Goal: Task Accomplishment & Management: Manage account settings

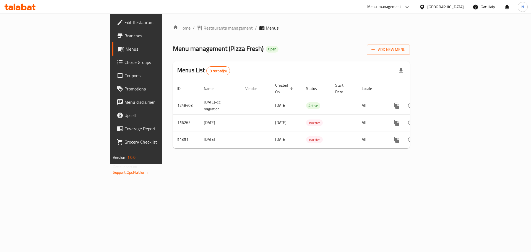
click at [125, 21] on span "Edit Restaurant" at bounding box center [160, 22] width 70 height 7
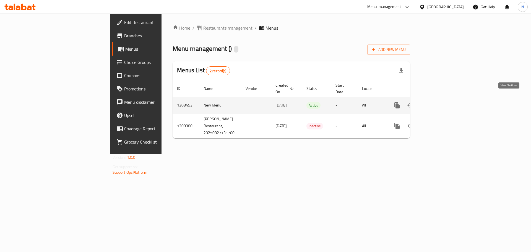
click at [441, 102] on icon "enhanced table" at bounding box center [437, 105] width 7 height 7
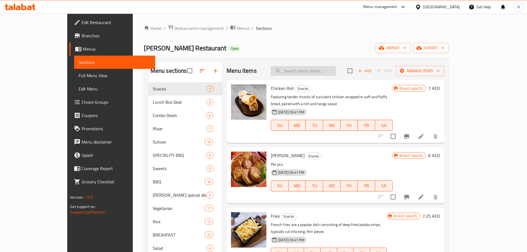
click at [313, 71] on input "search" at bounding box center [303, 71] width 65 height 10
paste input "Mix Grill Platter"
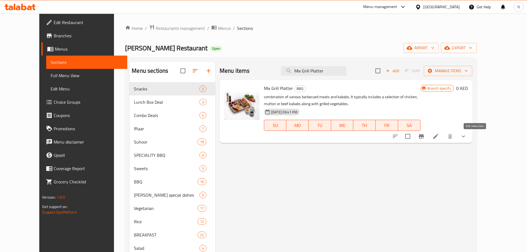
type input "Mix Grill Platter"
click at [439, 136] on icon at bounding box center [436, 136] width 7 height 7
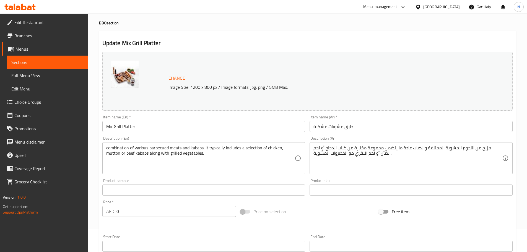
scroll to position [175, 0]
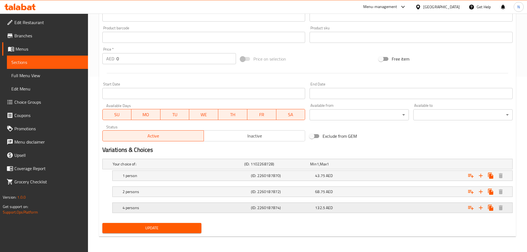
click at [212, 209] on h5 "4 persons" at bounding box center [186, 208] width 126 height 6
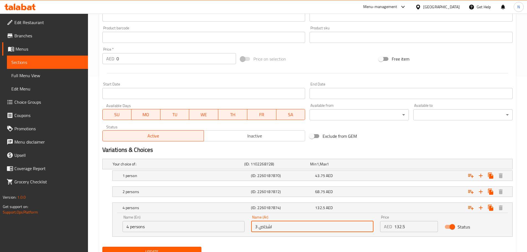
drag, startPoint x: 258, startPoint y: 227, endPoint x: 236, endPoint y: 227, distance: 21.3
click at [236, 227] on div "Name (En) 4 persons Name (En) Name (Ar) 3 اشخاص Name (Ar) Price AED 132.5 Price…" at bounding box center [312, 224] width 387 height 24
type input "4 اشخاص"
click at [187, 247] on button "Update" at bounding box center [151, 252] width 99 height 10
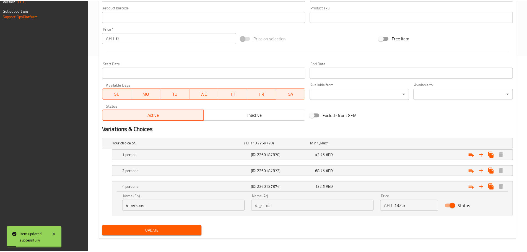
scroll to position [199, 0]
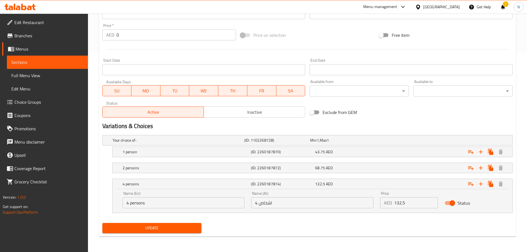
click at [441, 5] on div "United Arab Emirates" at bounding box center [441, 7] width 37 height 6
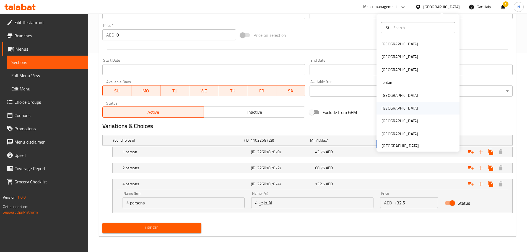
click at [386, 110] on div "Oman" at bounding box center [400, 108] width 37 height 6
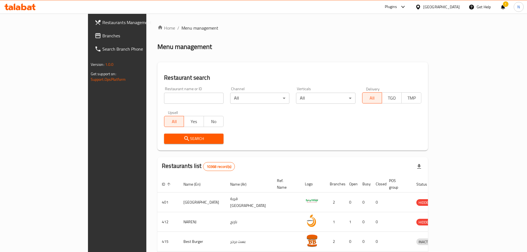
click at [164, 96] on input "search" at bounding box center [194, 98] width 60 height 11
paste input "FRYBER"
type input "FRYBER"
click button "Search" at bounding box center [194, 139] width 60 height 10
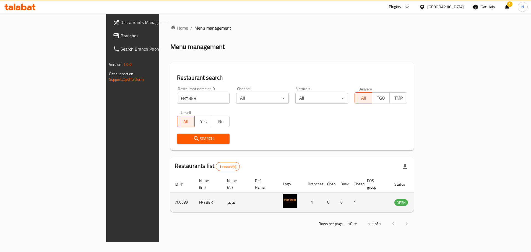
click at [430, 200] on icon "enhanced table" at bounding box center [427, 202] width 6 height 5
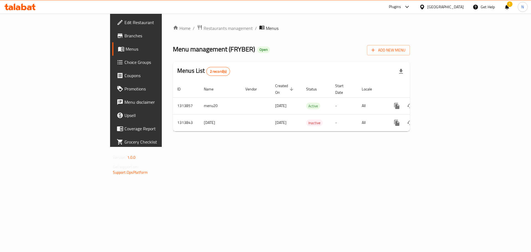
click at [125, 21] on span "Edit Restaurant" at bounding box center [160, 22] width 70 height 7
click at [204, 28] on span "Restaurants management" at bounding box center [228, 28] width 49 height 7
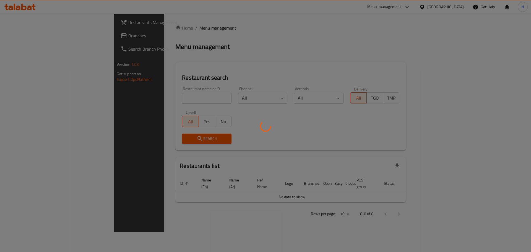
click at [167, 100] on div at bounding box center [265, 126] width 531 height 252
click at [161, 98] on div at bounding box center [265, 126] width 531 height 252
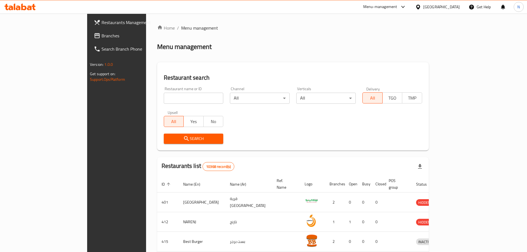
click at [164, 98] on input "search" at bounding box center [194, 98] width 60 height 11
paste input "Pista House"
type input "Pista House"
click button "Search" at bounding box center [194, 139] width 60 height 10
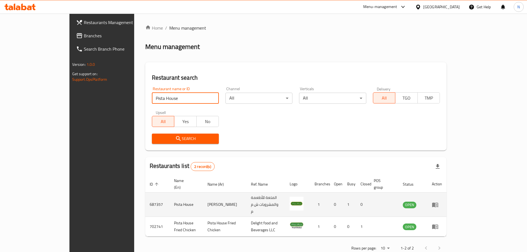
click at [438, 203] on icon "enhanced table" at bounding box center [435, 205] width 6 height 5
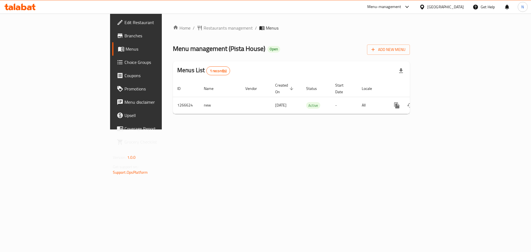
click at [125, 25] on span "Edit Restaurant" at bounding box center [160, 22] width 70 height 7
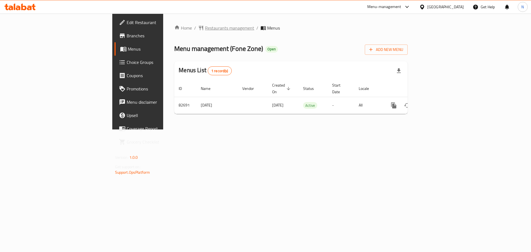
click at [205, 29] on span "Restaurants management" at bounding box center [229, 28] width 49 height 7
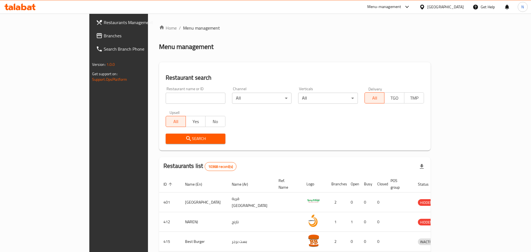
click at [169, 94] on div at bounding box center [265, 126] width 531 height 252
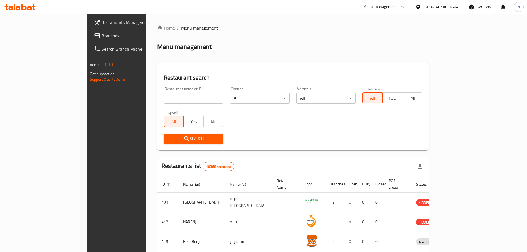
click at [164, 95] on input "search" at bounding box center [194, 98] width 60 height 11
paste input "Hakkai"
type input "Hakkai"
click button "Search" at bounding box center [194, 139] width 60 height 10
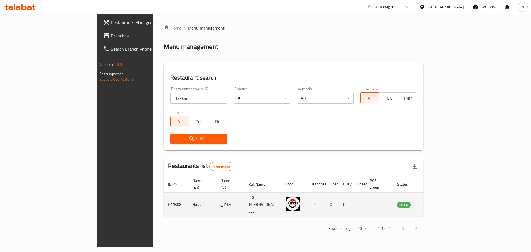
click at [432, 204] on icon "enhanced table" at bounding box center [431, 205] width 2 height 2
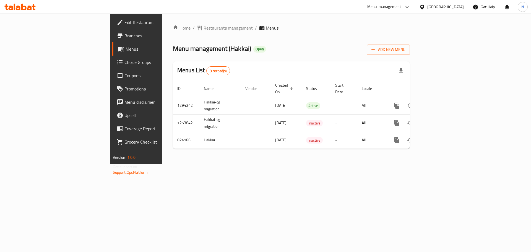
click at [126, 49] on span "Menus" at bounding box center [160, 49] width 69 height 7
click at [112, 27] on link "Edit Restaurant" at bounding box center [155, 22] width 87 height 13
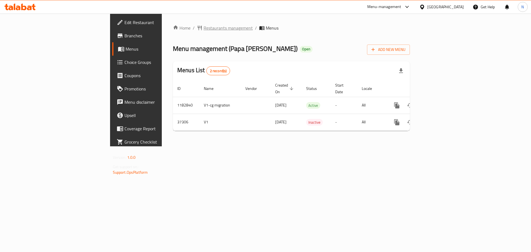
click at [204, 30] on span "Restaurants management" at bounding box center [228, 28] width 49 height 7
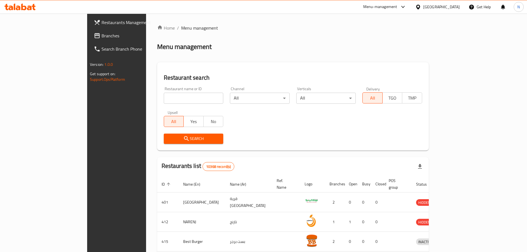
click at [164, 92] on div "Restaurant name or ID Restaurant name or ID" at bounding box center [194, 95] width 60 height 17
click at [164, 97] on input "search" at bounding box center [194, 98] width 60 height 11
paste input "Coffix Cafe"
type input "Coffix Cafe"
click button "Search" at bounding box center [194, 139] width 60 height 10
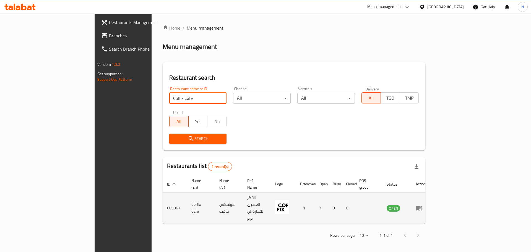
click at [422, 206] on icon "enhanced table" at bounding box center [419, 208] width 6 height 5
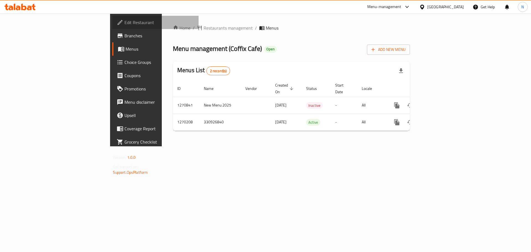
click at [125, 23] on span "Edit Restaurant" at bounding box center [160, 22] width 70 height 7
click at [454, 6] on div "[GEOGRAPHIC_DATA]" at bounding box center [446, 7] width 37 height 6
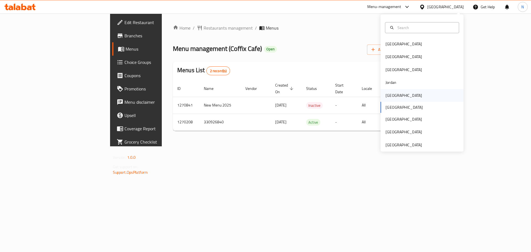
click at [392, 92] on div "[GEOGRAPHIC_DATA]" at bounding box center [404, 95] width 37 height 6
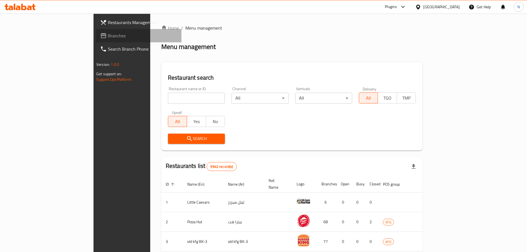
click at [108, 38] on span "Branches" at bounding box center [142, 35] width 69 height 7
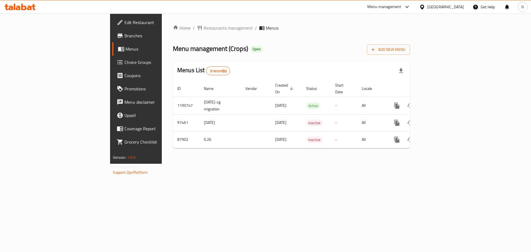
click at [453, 7] on div "[GEOGRAPHIC_DATA]" at bounding box center [446, 7] width 37 height 6
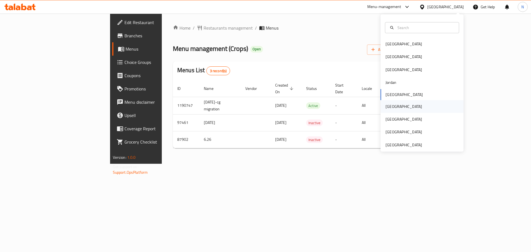
click at [390, 107] on div "[GEOGRAPHIC_DATA]" at bounding box center [404, 107] width 37 height 6
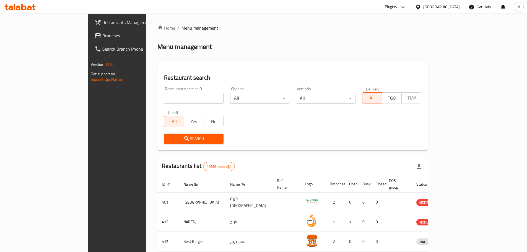
click at [95, 33] on icon at bounding box center [98, 35] width 7 height 7
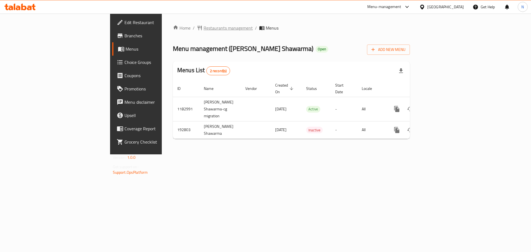
click at [204, 27] on span "Restaurants management" at bounding box center [228, 28] width 49 height 7
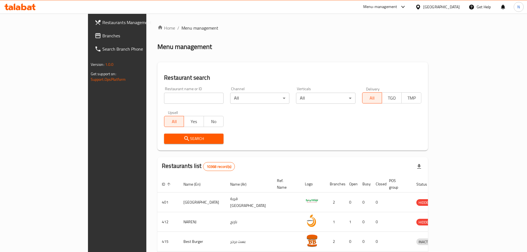
click at [151, 95] on div at bounding box center [263, 126] width 527 height 252
click at [164, 98] on input "search" at bounding box center [194, 98] width 60 height 11
paste input "Kashth Burger"
type input "Kashth Burger"
click button "Search" at bounding box center [194, 139] width 60 height 10
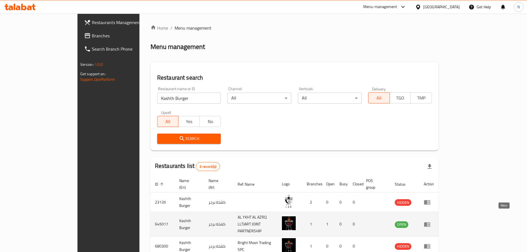
click at [431, 221] on icon "enhanced table" at bounding box center [427, 224] width 7 height 7
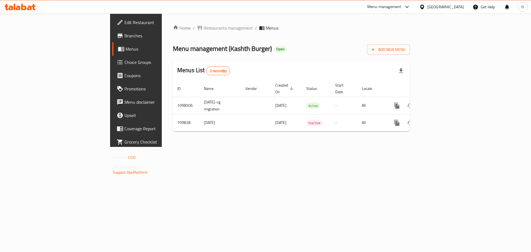
click at [125, 20] on span "Edit Restaurant" at bounding box center [160, 22] width 70 height 7
click at [204, 31] on span "Restaurants management" at bounding box center [228, 28] width 49 height 7
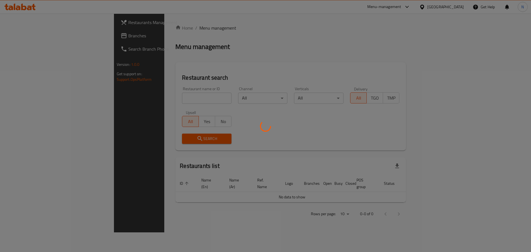
click at [174, 92] on div at bounding box center [265, 126] width 531 height 252
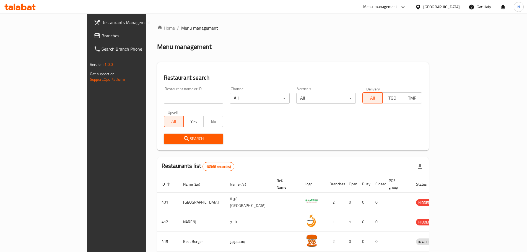
click at [171, 97] on div "Home / Menu management Menu management Restaurant search Restaurant name or ID …" at bounding box center [293, 212] width 272 height 374
click at [171, 97] on input "search" at bounding box center [194, 98] width 60 height 11
paste input "Yogurtland"
type input "Yogurtland"
click button "Search" at bounding box center [194, 139] width 60 height 10
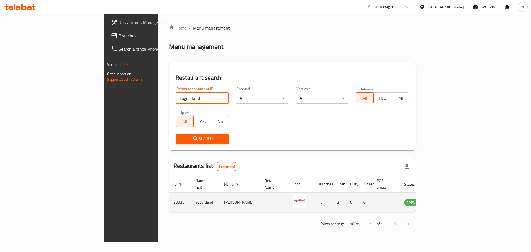
click at [439, 202] on icon "enhanced table" at bounding box center [438, 203] width 2 height 2
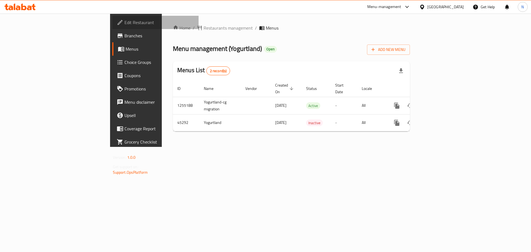
click at [125, 22] on span "Edit Restaurant" at bounding box center [160, 22] width 70 height 7
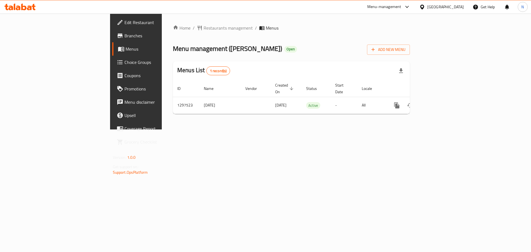
click at [450, 7] on div "[GEOGRAPHIC_DATA]" at bounding box center [446, 7] width 37 height 6
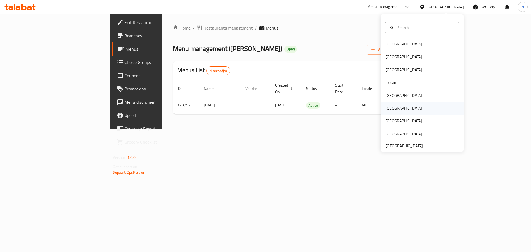
click at [389, 107] on div "[GEOGRAPHIC_DATA]" at bounding box center [404, 108] width 37 height 6
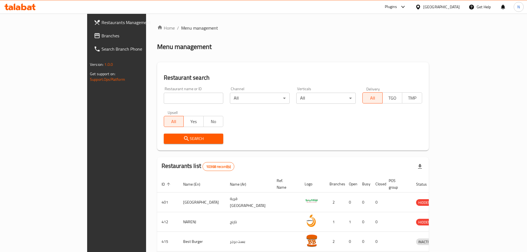
click at [164, 99] on input "search" at bounding box center [194, 98] width 60 height 11
paste input "Maskoob"
type input "Maskoob+"
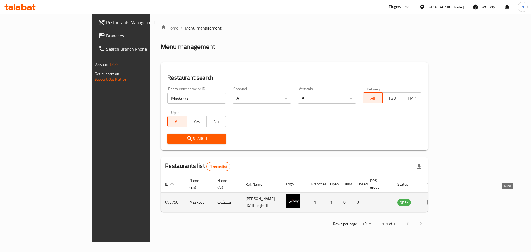
click at [433, 200] on icon "enhanced table" at bounding box center [430, 202] width 6 height 5
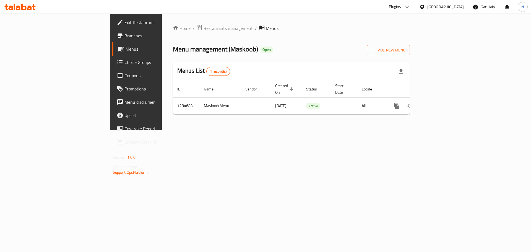
click at [125, 21] on span "Edit Restaurant" at bounding box center [160, 22] width 70 height 7
click at [204, 31] on span "Restaurants management" at bounding box center [228, 28] width 49 height 7
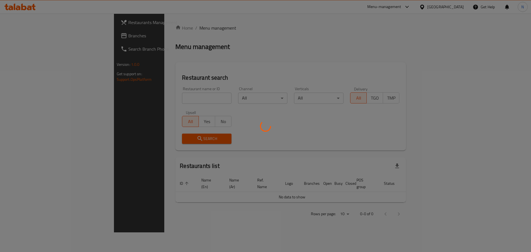
click at [175, 97] on div at bounding box center [265, 126] width 531 height 252
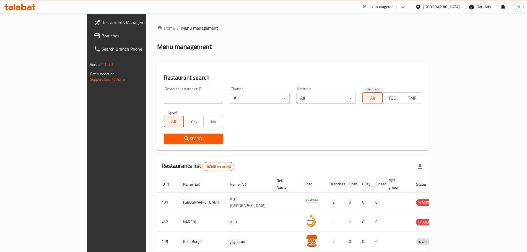
click at [175, 97] on input "search" at bounding box center [194, 98] width 60 height 11
paste input "Domino`s Pizza"
click button "Search" at bounding box center [194, 139] width 60 height 10
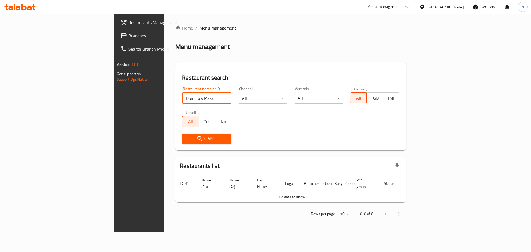
click at [182, 99] on input "Domino`s Pizza" at bounding box center [207, 98] width 50 height 11
type input "Domino"
click button "Search" at bounding box center [207, 139] width 50 height 10
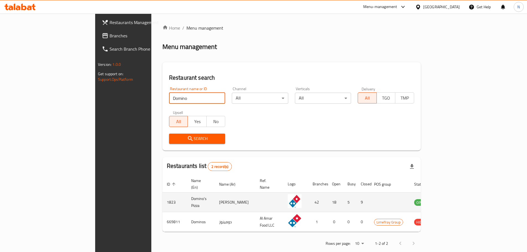
click at [450, 199] on icon "enhanced table" at bounding box center [446, 202] width 7 height 7
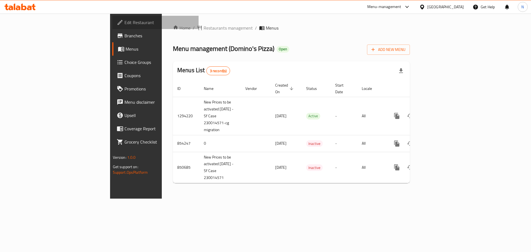
click at [125, 24] on span "Edit Restaurant" at bounding box center [160, 22] width 70 height 7
click at [425, 5] on icon at bounding box center [423, 7] width 6 height 6
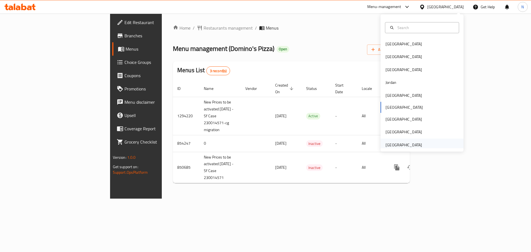
click at [388, 145] on div "[GEOGRAPHIC_DATA]" at bounding box center [404, 145] width 37 height 6
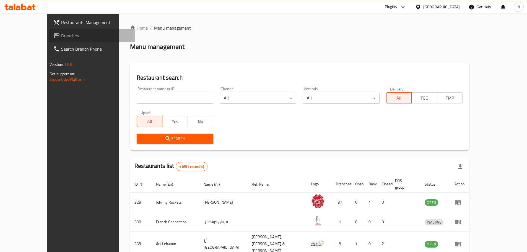
click at [61, 39] on span "Branches" at bounding box center [95, 35] width 69 height 7
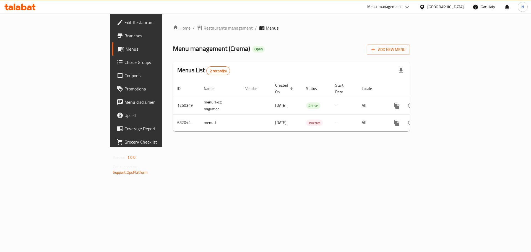
click at [448, 7] on div "[GEOGRAPHIC_DATA]" at bounding box center [446, 7] width 37 height 6
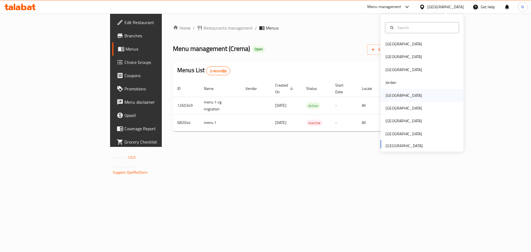
click at [388, 95] on div "[GEOGRAPHIC_DATA]" at bounding box center [404, 95] width 37 height 6
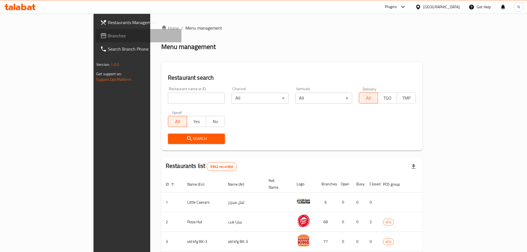
click at [108, 37] on span "Branches" at bounding box center [142, 35] width 69 height 7
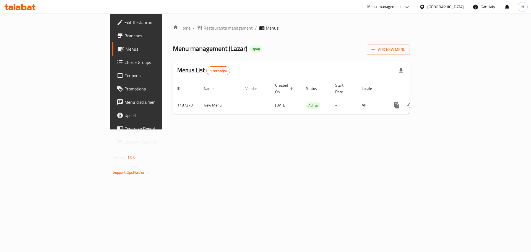
click at [458, 9] on div "Kuwait" at bounding box center [446, 7] width 37 height 6
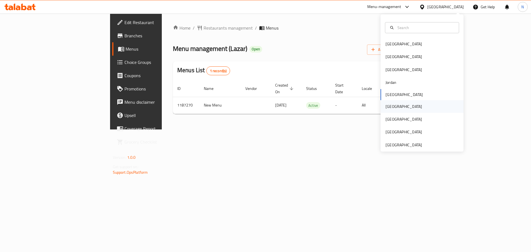
click at [391, 109] on div "[GEOGRAPHIC_DATA]" at bounding box center [404, 107] width 37 height 6
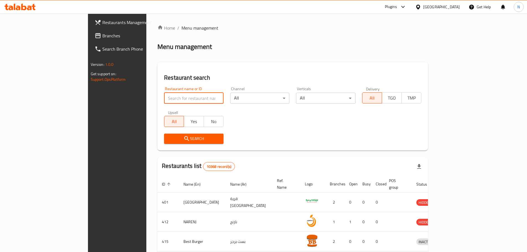
click at [164, 96] on input "search" at bounding box center [194, 98] width 60 height 11
paste input "Calmo"
type input "Calmo"
click button "Search" at bounding box center [194, 139] width 60 height 10
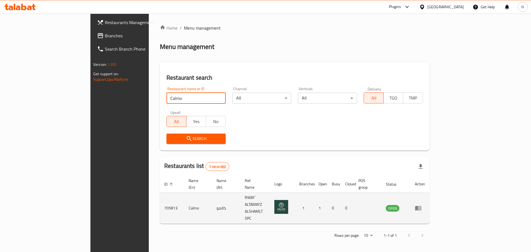
click at [422, 205] on icon "enhanced table" at bounding box center [418, 208] width 7 height 7
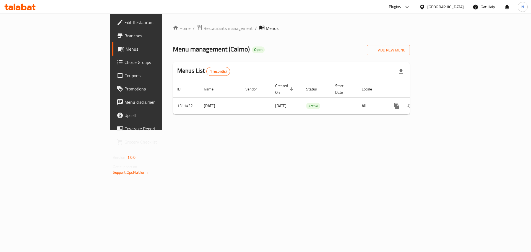
click at [125, 25] on span "Edit Restaurant" at bounding box center [160, 22] width 70 height 7
click at [204, 29] on span "Restaurants management" at bounding box center [228, 28] width 49 height 7
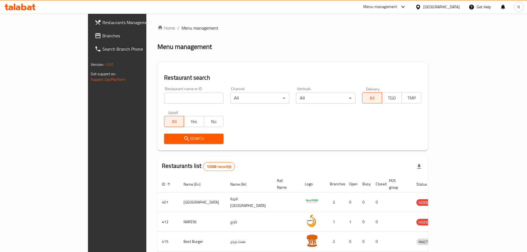
click at [152, 95] on div at bounding box center [263, 126] width 527 height 252
click at [164, 95] on input "search" at bounding box center [194, 98] width 60 height 11
paste input "Dahia Grills"
type input "Dahia Grills"
click button "Search" at bounding box center [194, 139] width 60 height 10
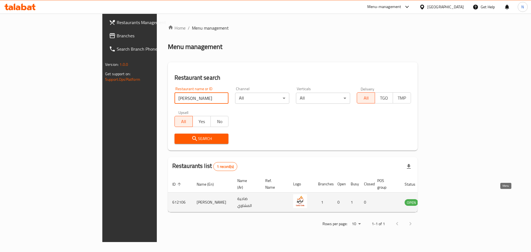
click at [441, 199] on icon "enhanced table" at bounding box center [437, 202] width 7 height 7
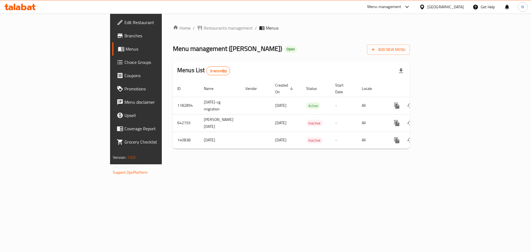
click at [125, 22] on span "Edit Restaurant" at bounding box center [160, 22] width 70 height 7
click at [204, 31] on span "Restaurants management" at bounding box center [228, 28] width 49 height 7
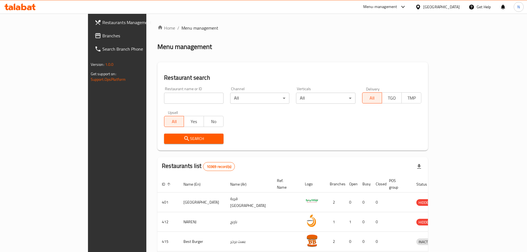
click at [164, 95] on input "search" at bounding box center [194, 98] width 60 height 11
paste input "Hilal Burger"
type input "Hilal Burger"
click button "Search" at bounding box center [194, 139] width 60 height 10
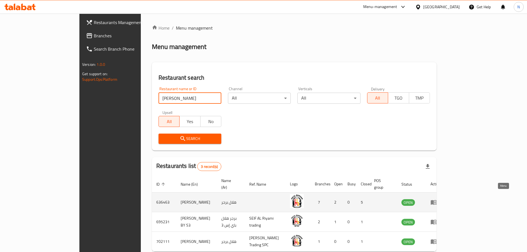
click at [437, 199] on icon "enhanced table" at bounding box center [434, 202] width 7 height 7
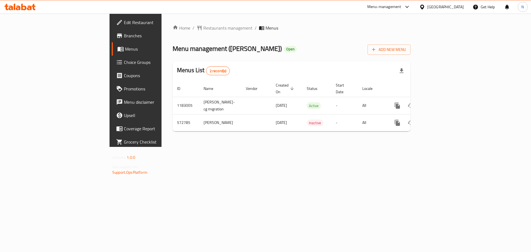
click at [124, 26] on span "Edit Restaurant" at bounding box center [159, 22] width 70 height 7
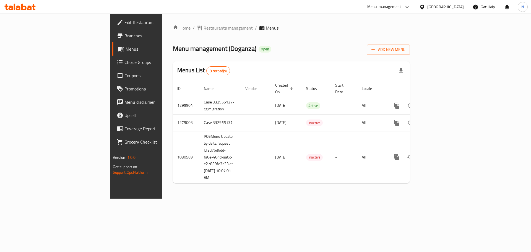
click at [461, 7] on div "[GEOGRAPHIC_DATA]" at bounding box center [446, 7] width 37 height 6
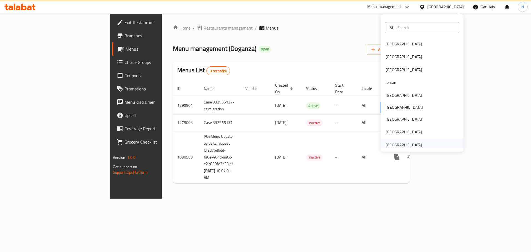
click at [405, 146] on div "[GEOGRAPHIC_DATA]" at bounding box center [404, 145] width 37 height 6
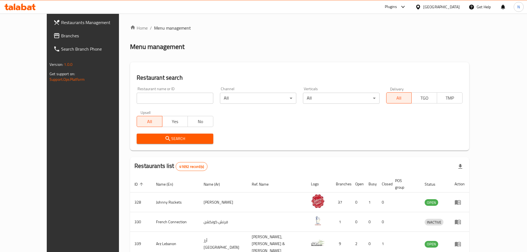
click at [159, 105] on div "Restaurant name or ID Restaurant name or ID" at bounding box center [174, 96] width 83 height 24
click at [49, 31] on link "Branches" at bounding box center [92, 35] width 86 height 13
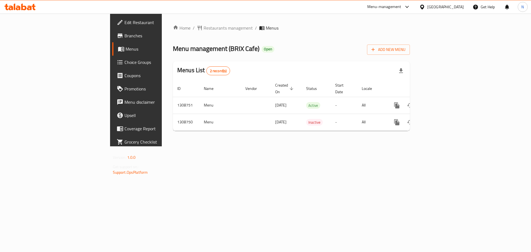
click at [432, 7] on div "[GEOGRAPHIC_DATA]" at bounding box center [446, 7] width 37 height 6
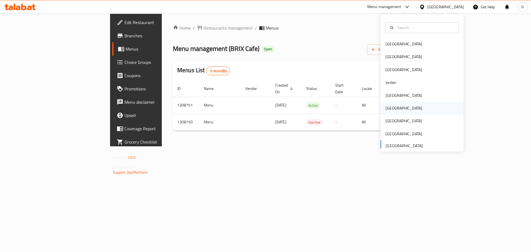
click at [388, 111] on div "[GEOGRAPHIC_DATA]" at bounding box center [404, 108] width 37 height 6
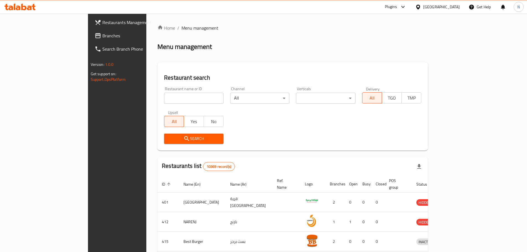
click at [165, 94] on input "search" at bounding box center [194, 98] width 60 height 11
paste input "Shawarma Classic"
type input "Shawarma Classic"
click button "Search" at bounding box center [194, 139] width 60 height 10
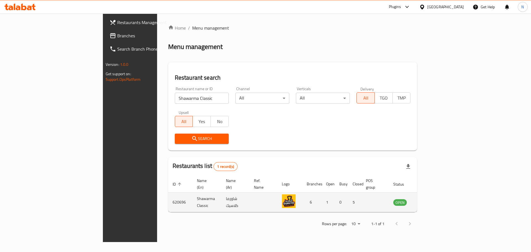
click at [437, 200] on td "enhanced table" at bounding box center [427, 203] width 19 height 20
click at [429, 200] on icon "enhanced table" at bounding box center [426, 202] width 6 height 5
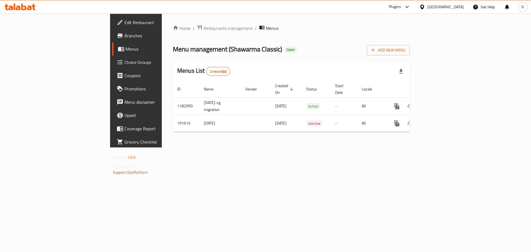
click at [125, 20] on span "Edit Restaurant" at bounding box center [160, 22] width 70 height 7
click at [457, 7] on div "[GEOGRAPHIC_DATA]" at bounding box center [446, 7] width 37 height 6
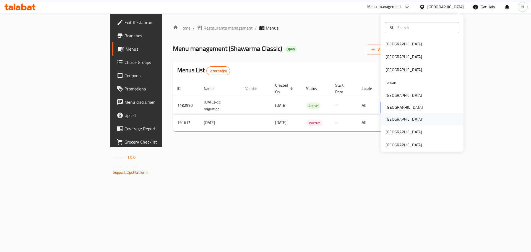
click at [391, 118] on div "[GEOGRAPHIC_DATA]" at bounding box center [403, 119] width 45 height 13
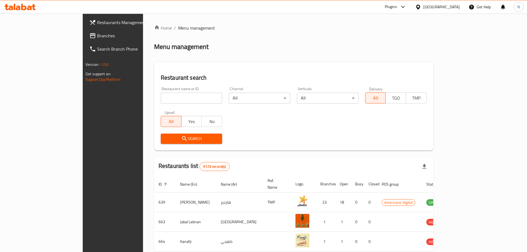
click at [97, 36] on span "Branches" at bounding box center [131, 35] width 69 height 7
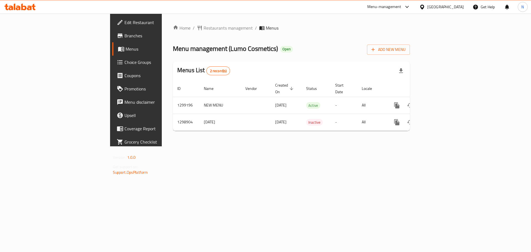
click at [459, 4] on div "[GEOGRAPHIC_DATA]" at bounding box center [446, 7] width 37 height 6
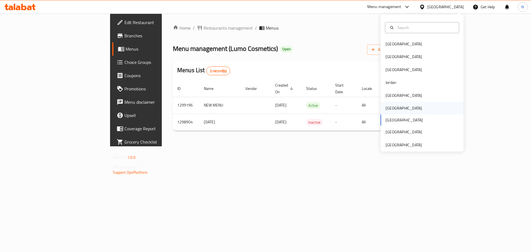
click at [394, 107] on div "[GEOGRAPHIC_DATA]" at bounding box center [403, 108] width 45 height 13
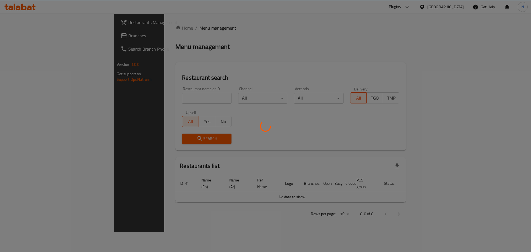
click at [143, 98] on div at bounding box center [265, 126] width 531 height 252
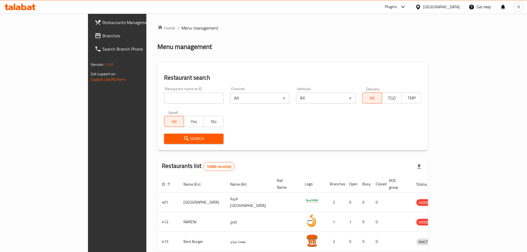
click at [164, 98] on input "search" at bounding box center [194, 98] width 60 height 11
paste input "Let's Bakd"
type input "Let's Bakd"
click button "Search" at bounding box center [194, 139] width 60 height 10
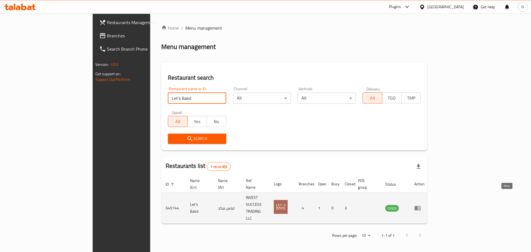
click at [421, 206] on icon "enhanced table" at bounding box center [418, 208] width 6 height 5
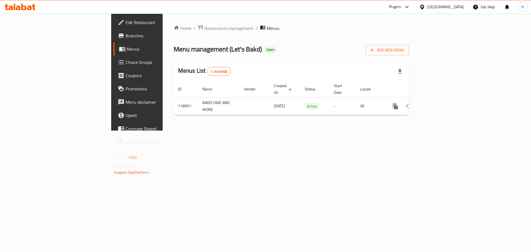
click at [126, 25] on span "Edit Restaurant" at bounding box center [161, 22] width 70 height 7
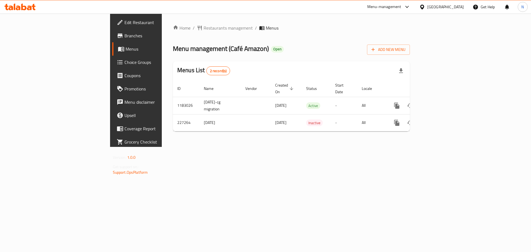
click at [173, 32] on div "Home / Restaurants management / Menus Menu management ( Café Amazon ) Open Add …" at bounding box center [291, 80] width 237 height 111
click at [204, 30] on span "Restaurants management" at bounding box center [228, 28] width 49 height 7
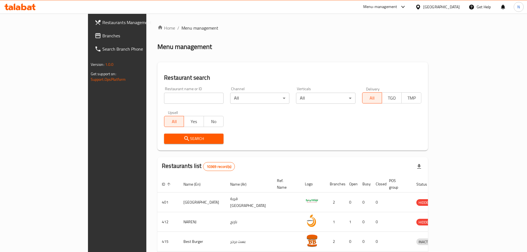
click at [164, 95] on input "search" at bounding box center [194, 98] width 60 height 11
paste input "Farouj Abo Al Abd"
click button "Search" at bounding box center [194, 139] width 60 height 10
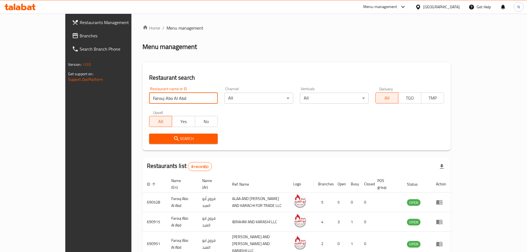
click at [149, 97] on input "Farouj Abo Al Abd" at bounding box center [183, 98] width 69 height 11
paste input "Malabar PR Cafe"
type input "Malabar PR Cafe"
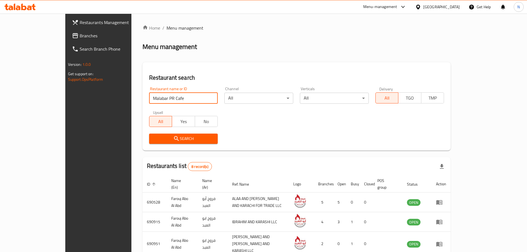
click button "Search" at bounding box center [183, 139] width 69 height 10
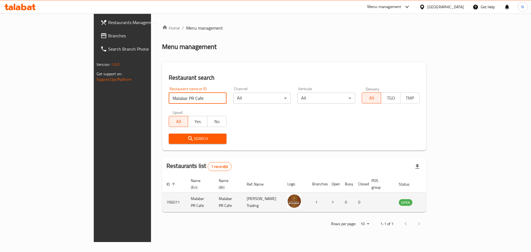
click at [443, 200] on td "enhanced table" at bounding box center [433, 203] width 19 height 20
click at [435, 200] on icon "enhanced table" at bounding box center [431, 202] width 6 height 5
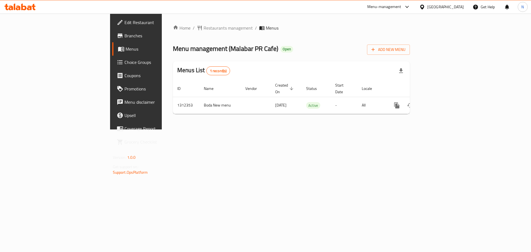
click at [125, 20] on span "Edit Restaurant" at bounding box center [160, 22] width 70 height 7
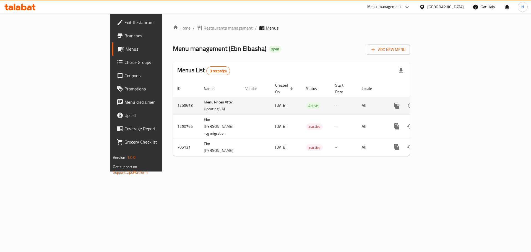
click at [440, 103] on icon "enhanced table" at bounding box center [437, 105] width 5 height 5
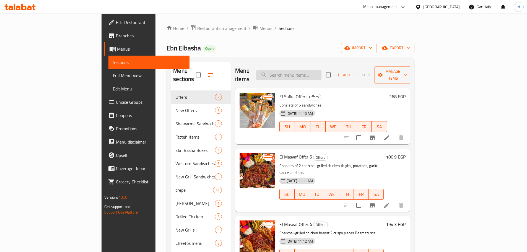
click at [309, 71] on input "search" at bounding box center [288, 75] width 65 height 10
paste input "Beef Shawarma Sandwich"
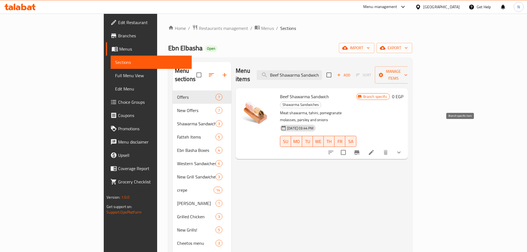
type input "Beef Shawarma Sandwich"
click at [360, 150] on icon "Branch-specific-item" at bounding box center [357, 152] width 5 height 4
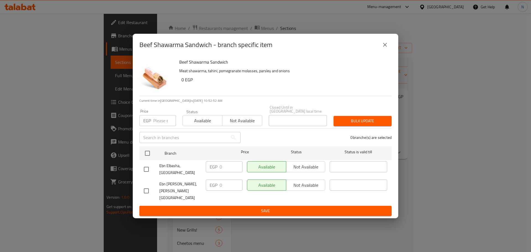
click at [144, 174] on input "checkbox" at bounding box center [147, 170] width 12 height 12
checkbox input "true"
click at [147, 186] on input "checkbox" at bounding box center [147, 191] width 12 height 12
checkbox input "true"
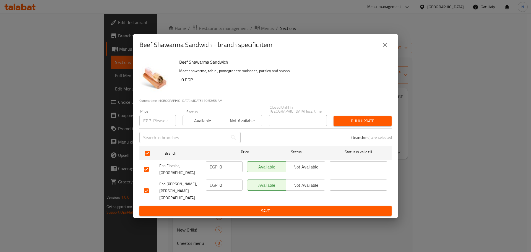
click at [301, 184] on span "Not available" at bounding box center [306, 185] width 35 height 8
click at [301, 168] on span "Not available" at bounding box center [306, 167] width 35 height 8
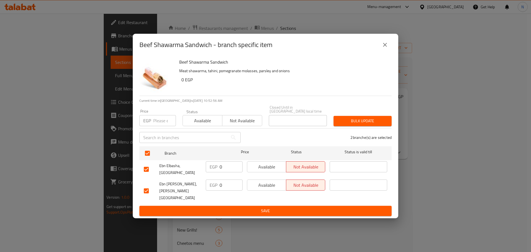
click at [286, 208] on span "Save" at bounding box center [266, 211] width 244 height 7
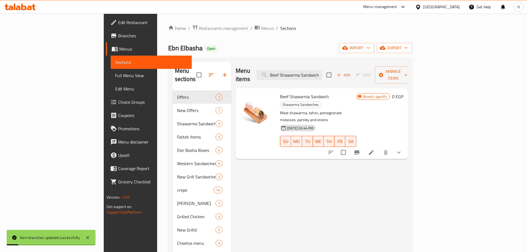
click at [360, 149] on icon "Branch-specific-item" at bounding box center [357, 152] width 7 height 7
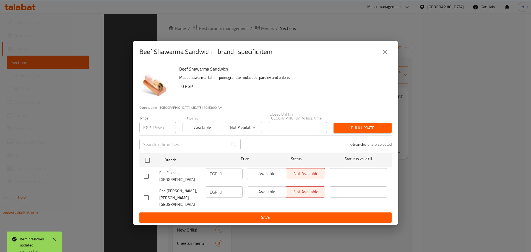
scroll to position [127, 0]
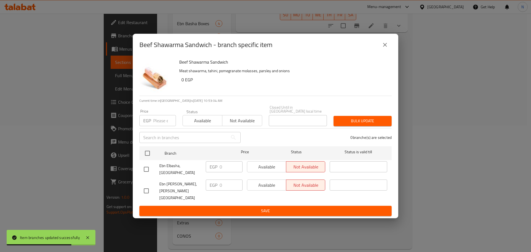
click at [427, 186] on div "Beef Shawarma Sandwich - branch specific item Beef Shawarma Sandwich Meat shawa…" at bounding box center [265, 126] width 531 height 252
click at [386, 48] on icon "close" at bounding box center [385, 45] width 7 height 7
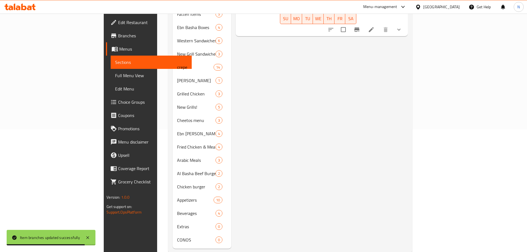
scroll to position [0, 0]
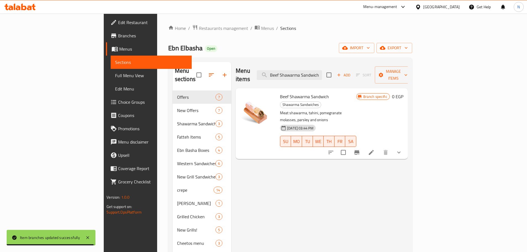
click at [379, 148] on li at bounding box center [372, 153] width 16 height 10
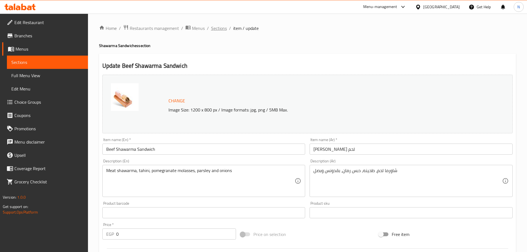
click at [221, 25] on span "Sections" at bounding box center [219, 28] width 16 height 7
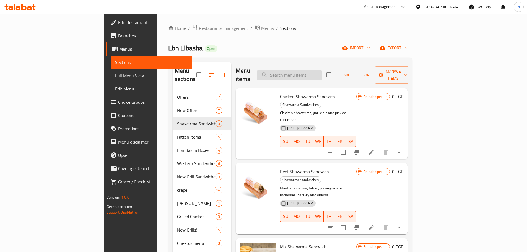
click at [310, 71] on input "search" at bounding box center [289, 75] width 65 height 10
paste input "Chicken Shawarma Sandwich"
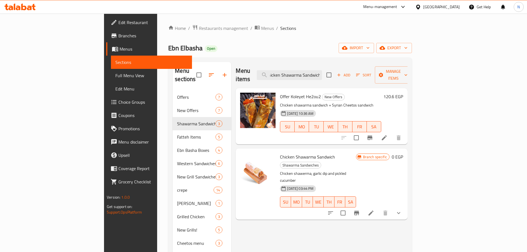
type input "Chicken Shawarma Sandwich"
click at [360, 210] on icon "Branch-specific-item" at bounding box center [356, 213] width 7 height 7
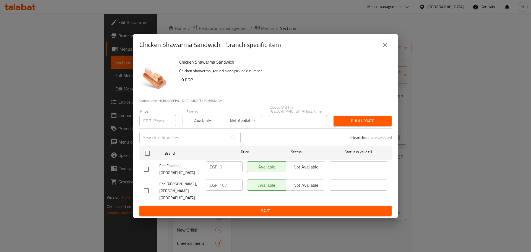
click at [148, 174] on input "checkbox" at bounding box center [147, 170] width 12 height 12
checkbox input "true"
click at [145, 190] on input "checkbox" at bounding box center [147, 191] width 12 height 12
checkbox input "true"
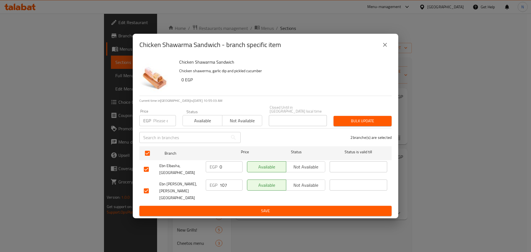
click at [309, 184] on span "Not available" at bounding box center [306, 185] width 35 height 8
click at [309, 171] on span "Not available" at bounding box center [306, 167] width 35 height 8
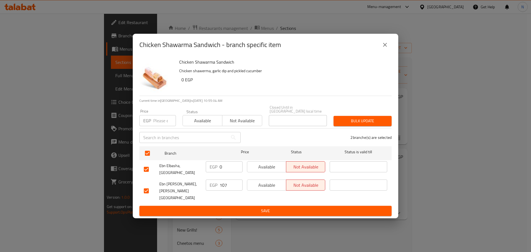
click at [291, 208] on button "Save" at bounding box center [266, 211] width 252 height 10
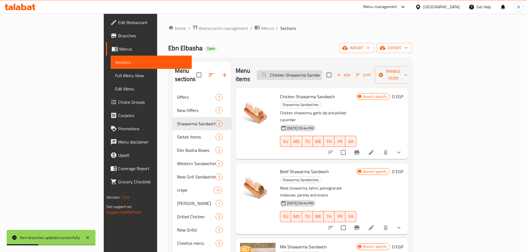
click at [322, 71] on input "Chicken Shawarma Sandwich" at bounding box center [289, 75] width 65 height 10
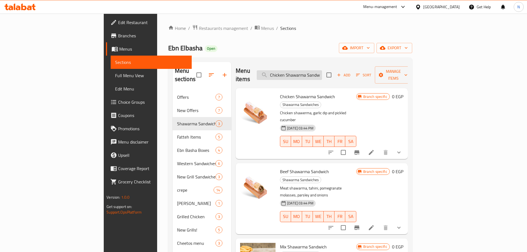
click at [322, 73] on input "Chicken Shawarma Sandwich" at bounding box center [289, 75] width 65 height 10
paste input "ساندوتش شاورما دجاج"
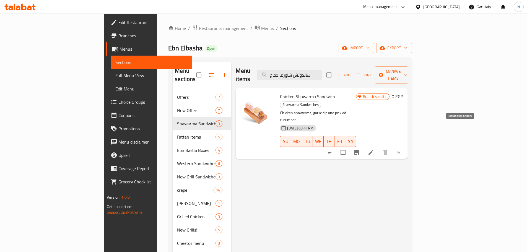
click at [359, 150] on icon "Branch-specific-item" at bounding box center [356, 152] width 5 height 4
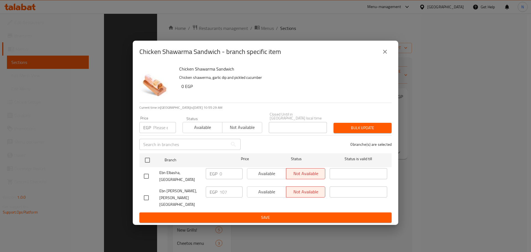
scroll to position [127, 0]
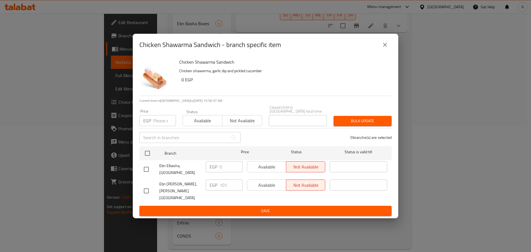
click at [383, 48] on icon "close" at bounding box center [385, 45] width 7 height 7
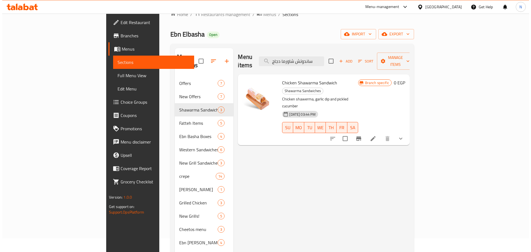
scroll to position [0, 0]
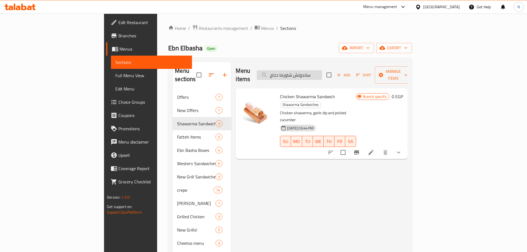
click at [316, 70] on input "ساندوتش شاورما دجاج" at bounding box center [289, 75] width 65 height 10
paste input "ميكس"
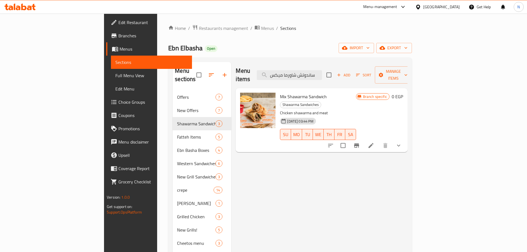
type input "ساندوتش شاورما ميكس"
click at [359, 143] on icon "Branch-specific-item" at bounding box center [356, 145] width 5 height 4
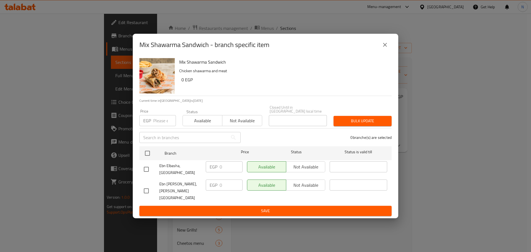
click at [148, 174] on input "checkbox" at bounding box center [147, 170] width 12 height 12
checkbox input "true"
click at [145, 193] on input "checkbox" at bounding box center [147, 191] width 12 height 12
checkbox input "true"
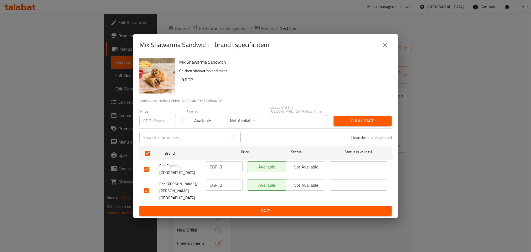
click at [288, 184] on button "Not available" at bounding box center [305, 185] width 39 height 11
click at [303, 171] on span "Not available" at bounding box center [306, 167] width 35 height 8
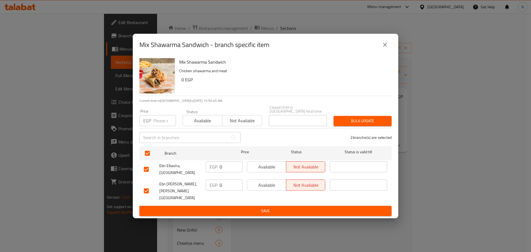
click at [277, 206] on button "Save" at bounding box center [266, 211] width 252 height 10
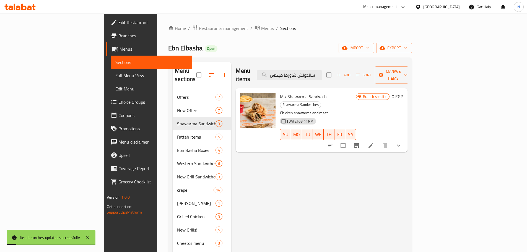
click at [359, 143] on icon "Branch-specific-item" at bounding box center [356, 145] width 5 height 4
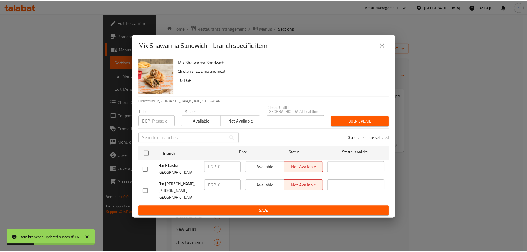
scroll to position [127, 0]
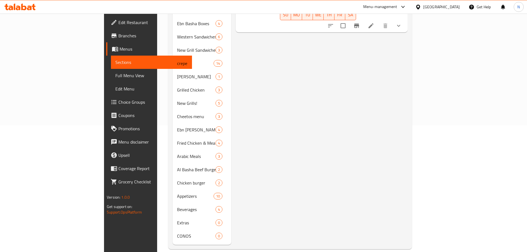
click at [458, 6] on div "[GEOGRAPHIC_DATA]" at bounding box center [441, 7] width 37 height 6
click at [383, 102] on div "[GEOGRAPHIC_DATA]" at bounding box center [399, 106] width 45 height 13
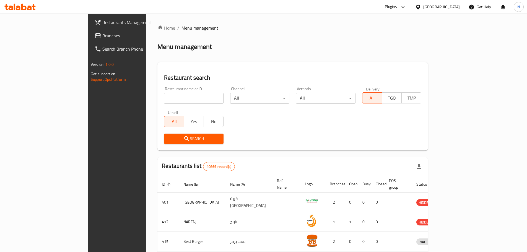
click at [164, 99] on input "search" at bounding box center [194, 98] width 60 height 11
paste input "EL Zein Shawrma"
type input "EL Zein Shawrma"
click button "Search" at bounding box center [194, 139] width 60 height 10
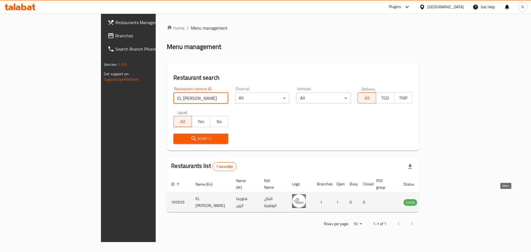
click at [443, 199] on link "enhanced table" at bounding box center [438, 202] width 10 height 7
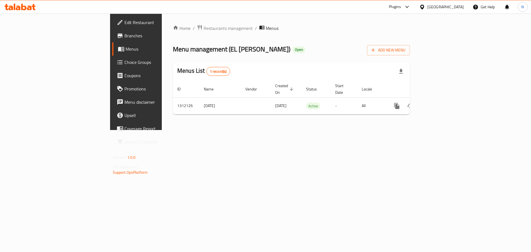
click at [125, 24] on span "Edit Restaurant" at bounding box center [160, 22] width 70 height 7
click at [173, 33] on div "Home / Restaurants management / Menus Menu management ( [PERSON_NAME] & Cafe ) …" at bounding box center [291, 72] width 237 height 94
click at [204, 29] on span "Restaurants management" at bounding box center [228, 28] width 49 height 7
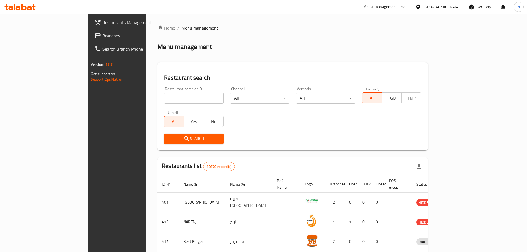
click at [164, 94] on input "search" at bounding box center [194, 98] width 60 height 11
paste input "Burger Squad"
type input "Burger Squad"
click button "Search" at bounding box center [194, 139] width 60 height 10
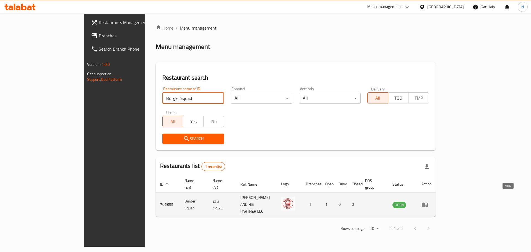
click at [428, 202] on icon "enhanced table" at bounding box center [425, 205] width 7 height 7
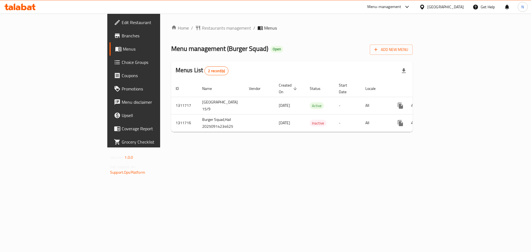
click at [122, 24] on span "Edit Restaurant" at bounding box center [157, 22] width 70 height 7
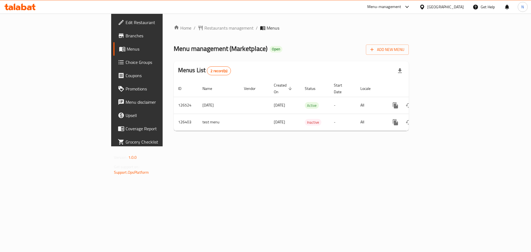
click at [428, 4] on div at bounding box center [424, 7] width 8 height 6
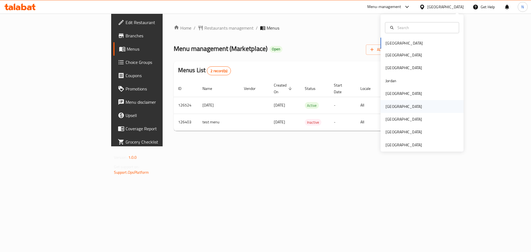
click at [397, 105] on div "[GEOGRAPHIC_DATA]" at bounding box center [422, 106] width 83 height 13
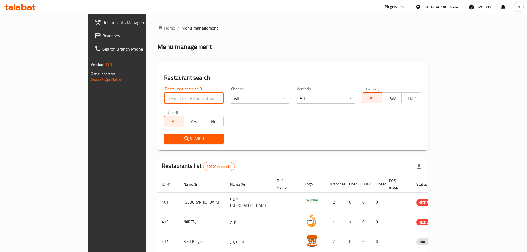
click at [167, 98] on input "search" at bounding box center [194, 98] width 60 height 11
paste input "[PERSON_NAME]"
type input "[PERSON_NAME]"
click button "Search" at bounding box center [194, 139] width 60 height 10
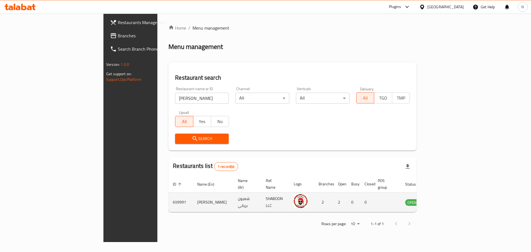
click at [441, 200] on icon "enhanced table" at bounding box center [438, 202] width 6 height 5
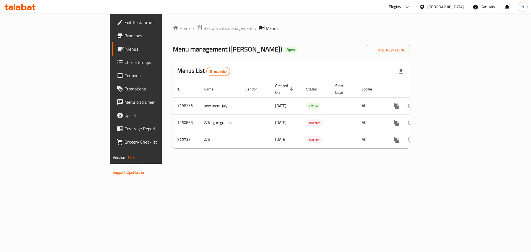
click at [125, 23] on span "Edit Restaurant" at bounding box center [160, 22] width 70 height 7
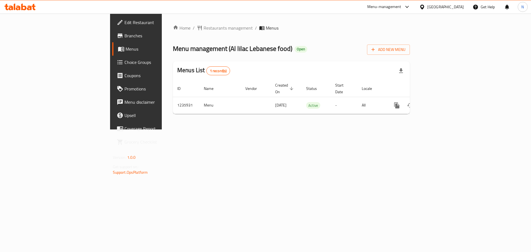
click at [457, 7] on div "[GEOGRAPHIC_DATA]" at bounding box center [446, 7] width 37 height 6
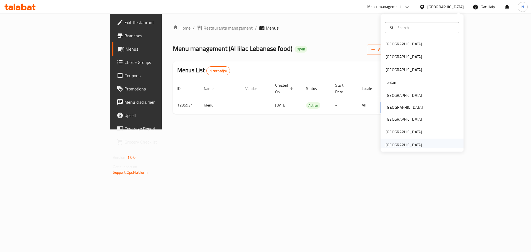
click at [409, 146] on div "[GEOGRAPHIC_DATA]" at bounding box center [404, 145] width 37 height 6
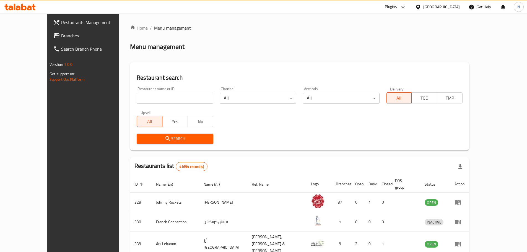
click at [61, 35] on span "Branches" at bounding box center [95, 35] width 69 height 7
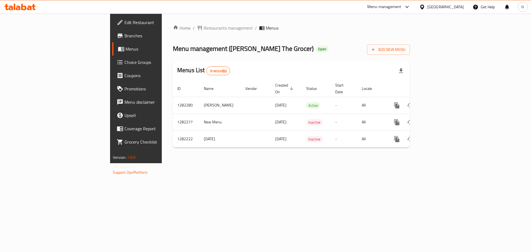
click at [125, 60] on span "Choice Groups" at bounding box center [160, 62] width 70 height 7
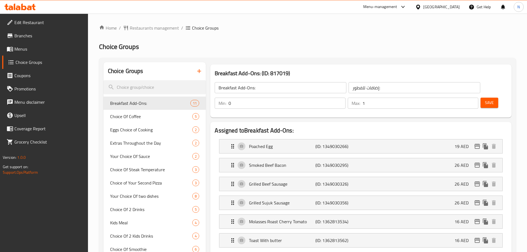
click at [442, 4] on div "[GEOGRAPHIC_DATA]" at bounding box center [441, 7] width 37 height 6
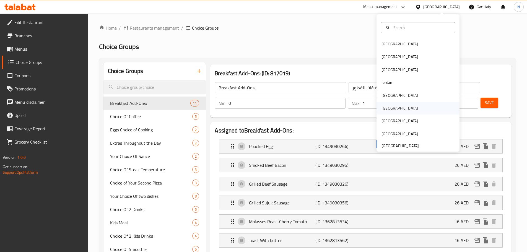
click at [390, 112] on div "[GEOGRAPHIC_DATA]" at bounding box center [399, 108] width 45 height 13
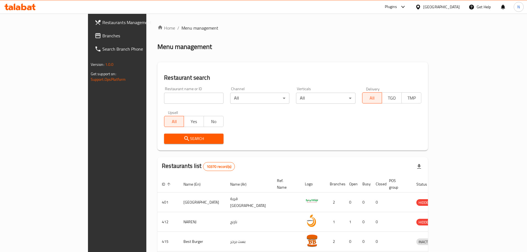
click at [164, 97] on input "search" at bounding box center [194, 98] width 60 height 11
paste input "Al lilac Lebanese"
type input "Al lilac Lebanese"
click button "Search" at bounding box center [194, 139] width 60 height 10
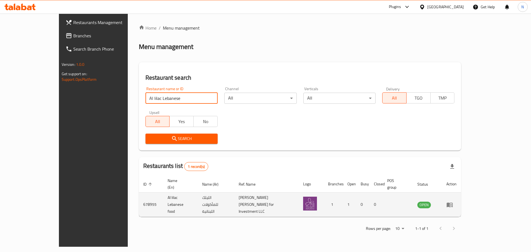
click at [453, 202] on icon "enhanced table" at bounding box center [450, 205] width 7 height 7
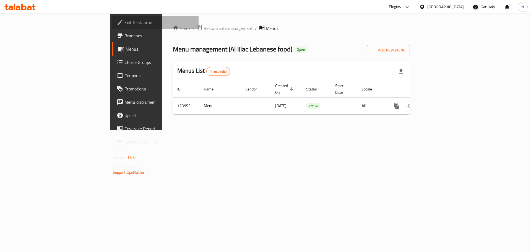
click at [125, 23] on span "Edit Restaurant" at bounding box center [160, 22] width 70 height 7
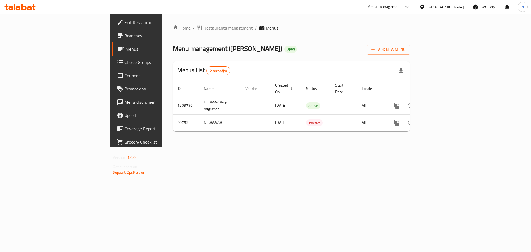
click at [125, 23] on span "Edit Restaurant" at bounding box center [160, 22] width 70 height 7
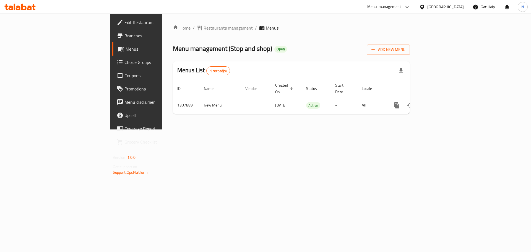
click at [125, 24] on span "Edit Restaurant" at bounding box center [160, 22] width 70 height 7
